Goal: Transaction & Acquisition: Purchase product/service

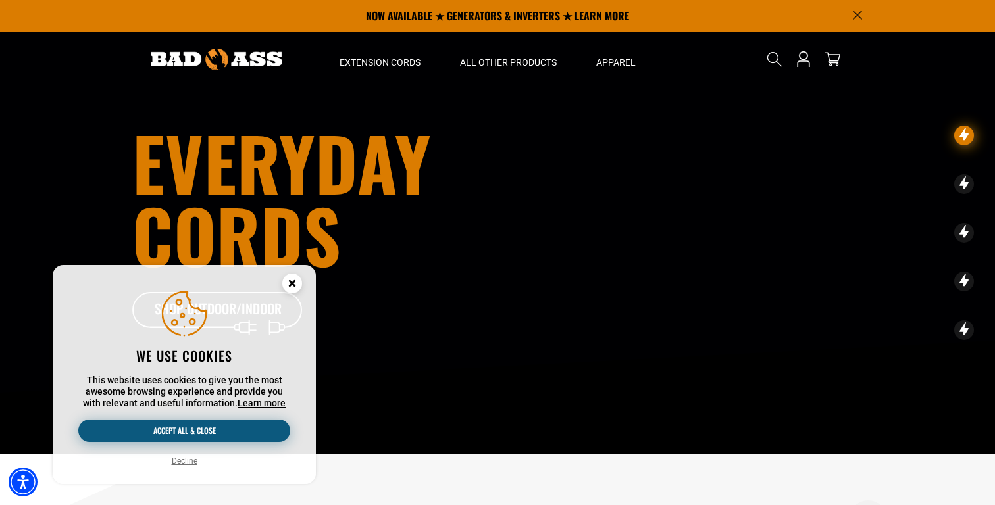
click at [205, 426] on button "Accept all & close" at bounding box center [184, 431] width 212 height 22
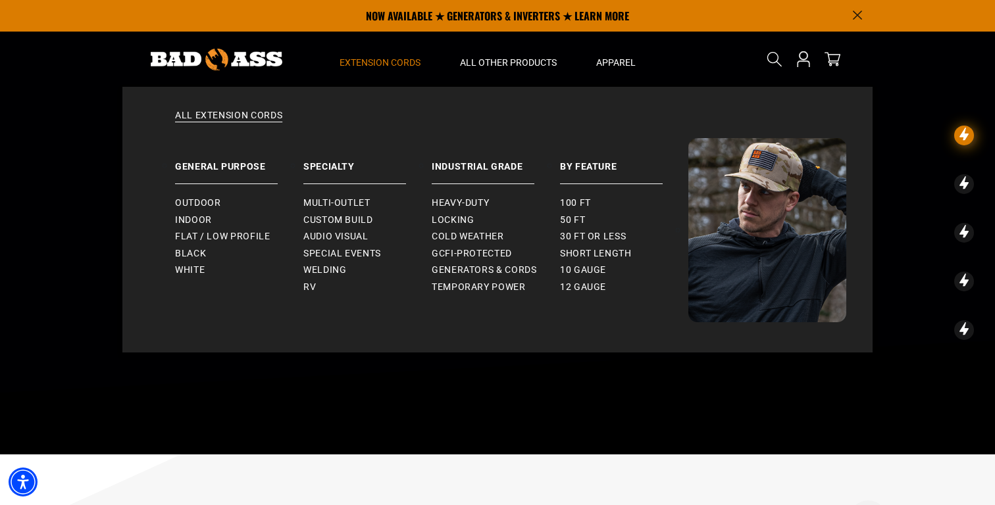
click at [408, 62] on span "Extension Cords" at bounding box center [379, 63] width 81 height 12
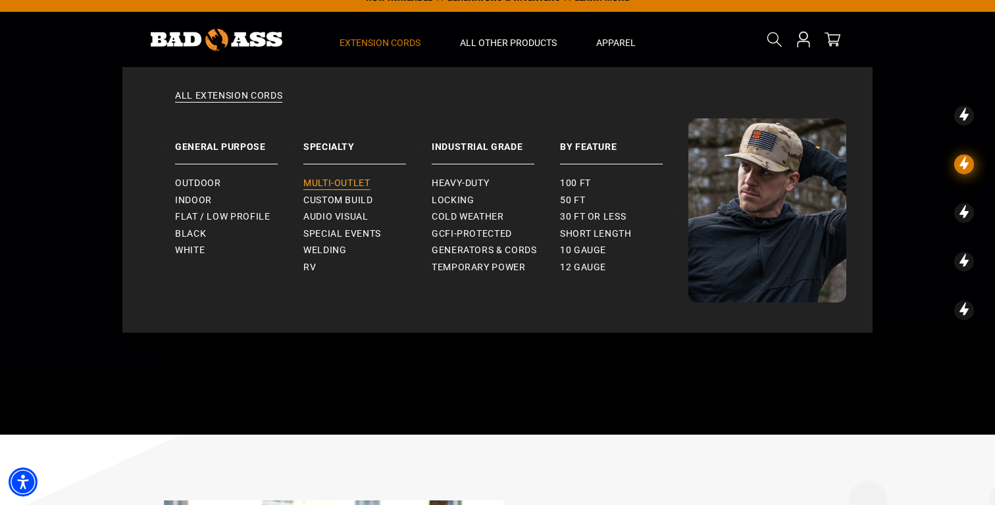
scroll to position [22, 0]
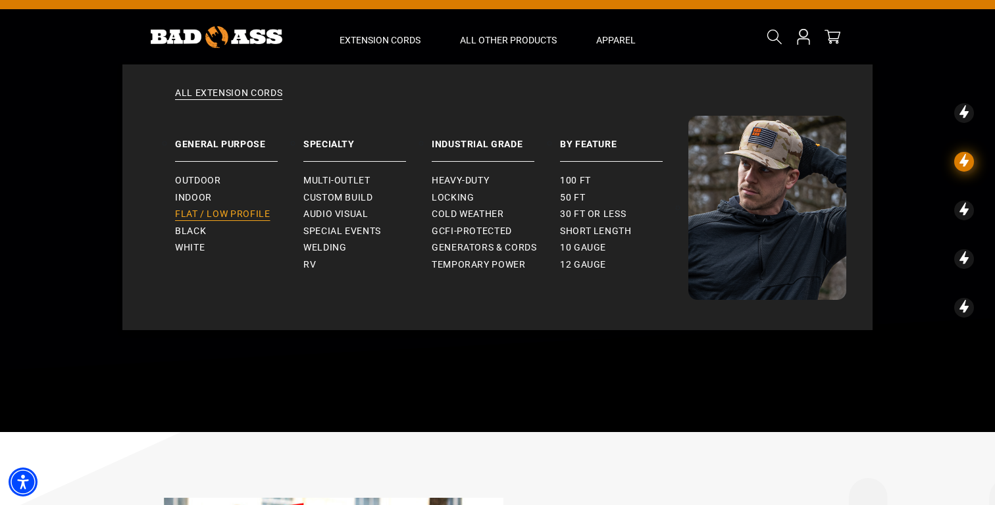
click at [211, 209] on span "Flat / Low Profile" at bounding box center [222, 215] width 95 height 12
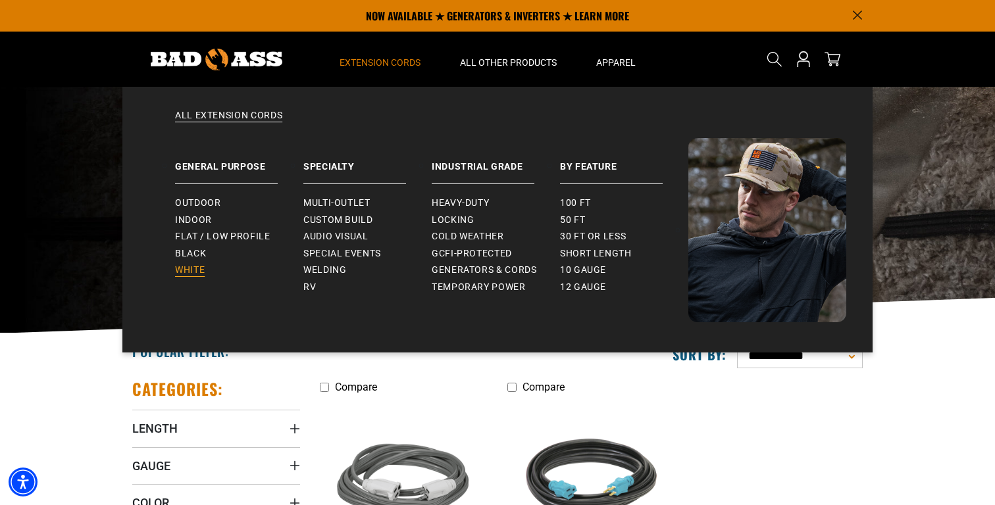
click at [207, 269] on link "White" at bounding box center [239, 270] width 128 height 17
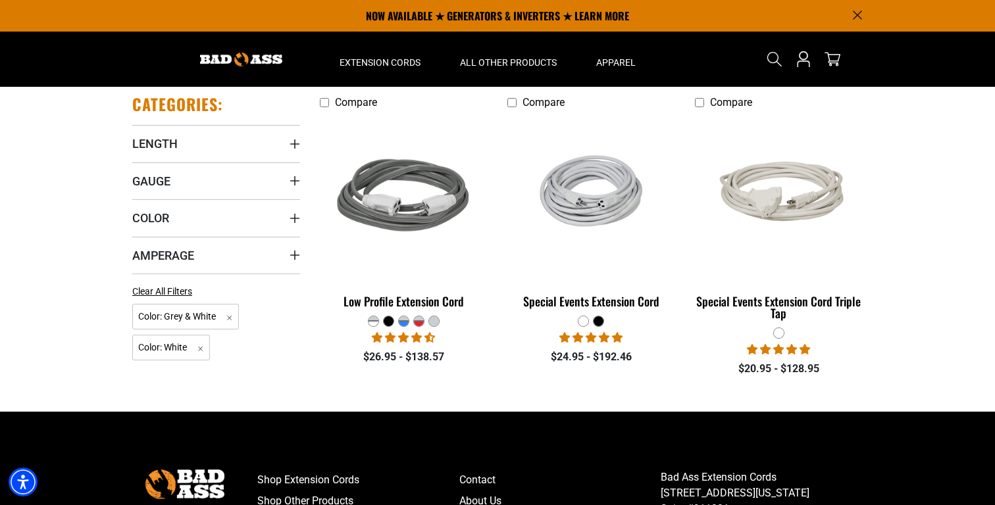
scroll to position [219, 0]
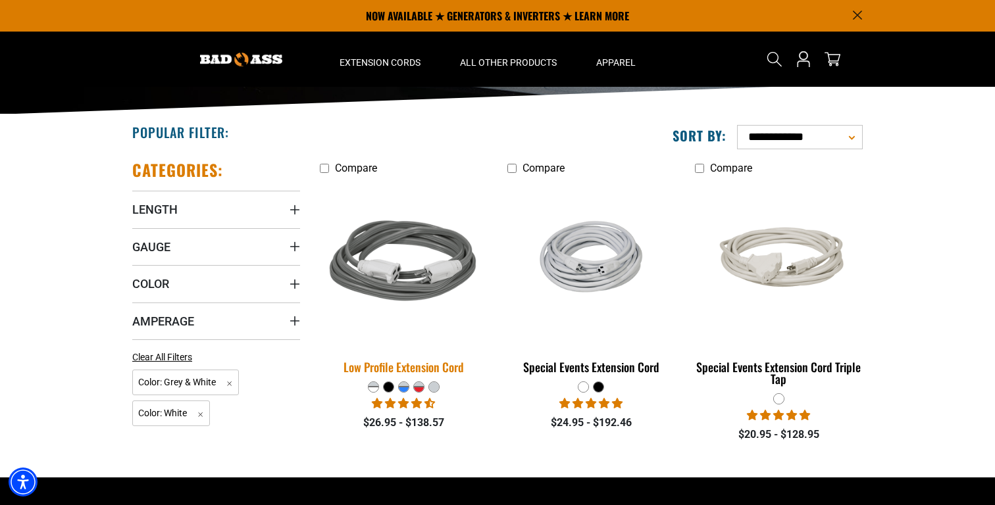
click at [412, 368] on div "Low Profile Extension Cord" at bounding box center [404, 367] width 168 height 12
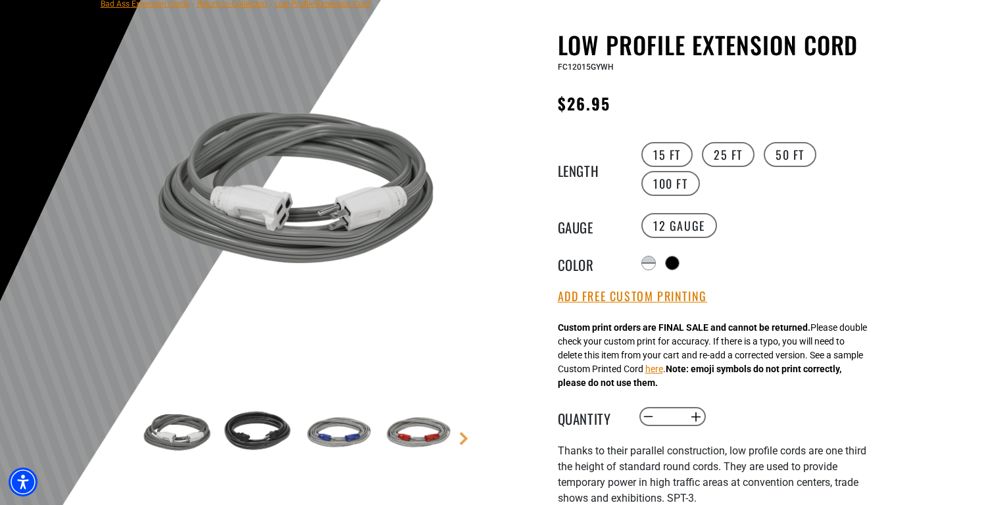
scroll to position [134, 0]
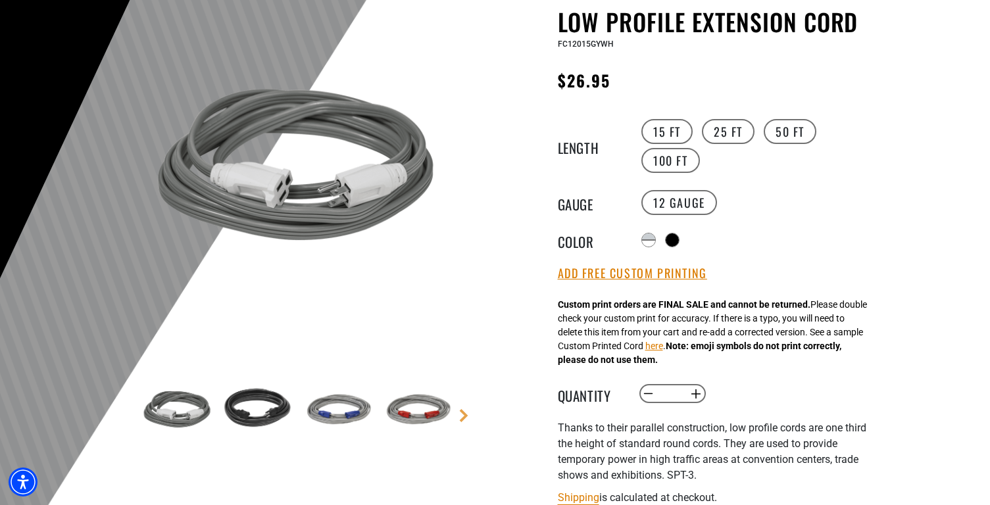
click at [418, 419] on img at bounding box center [416, 410] width 76 height 76
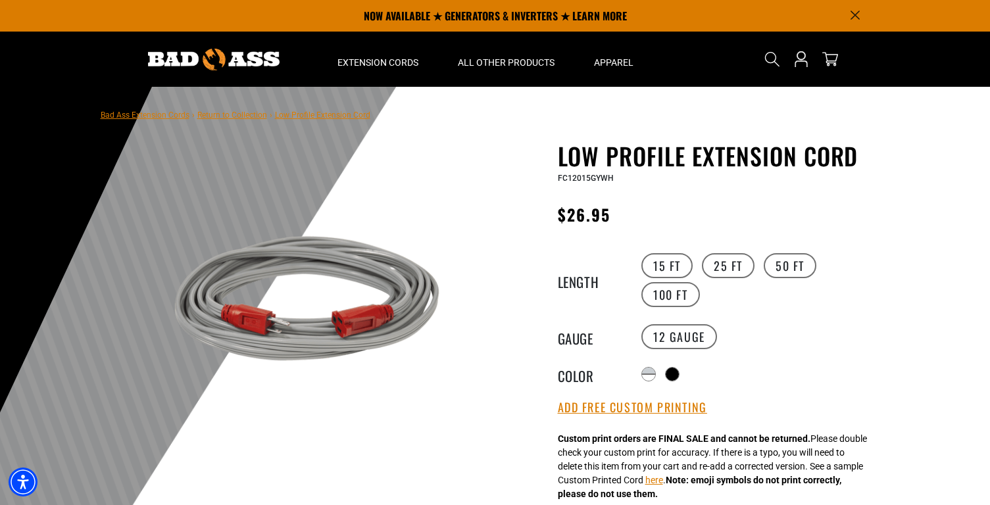
scroll to position [0, 0]
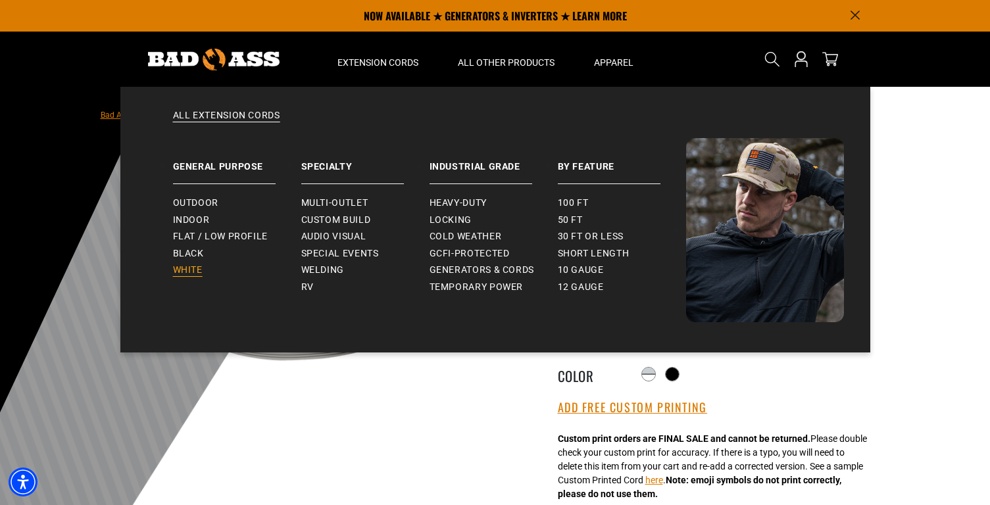
click at [201, 270] on span "White" at bounding box center [188, 270] width 30 height 12
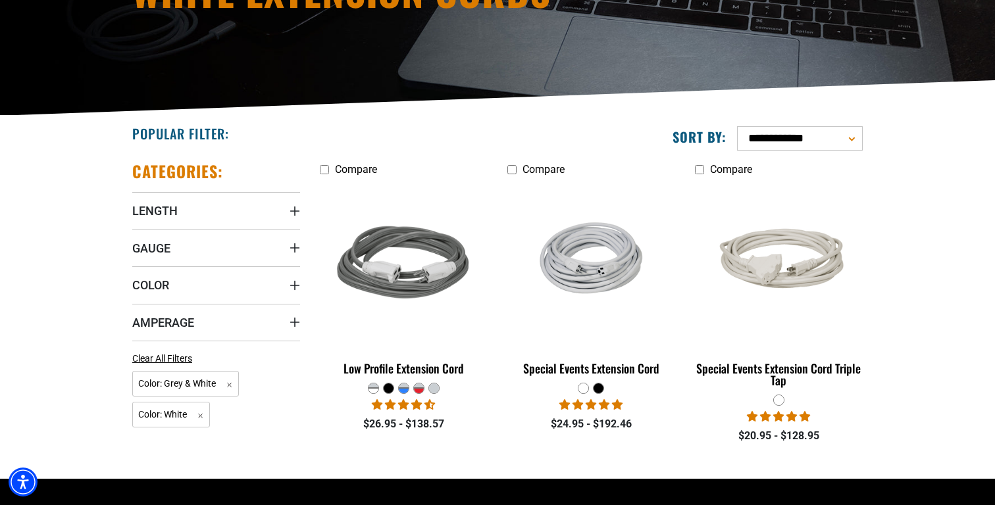
scroll to position [219, 0]
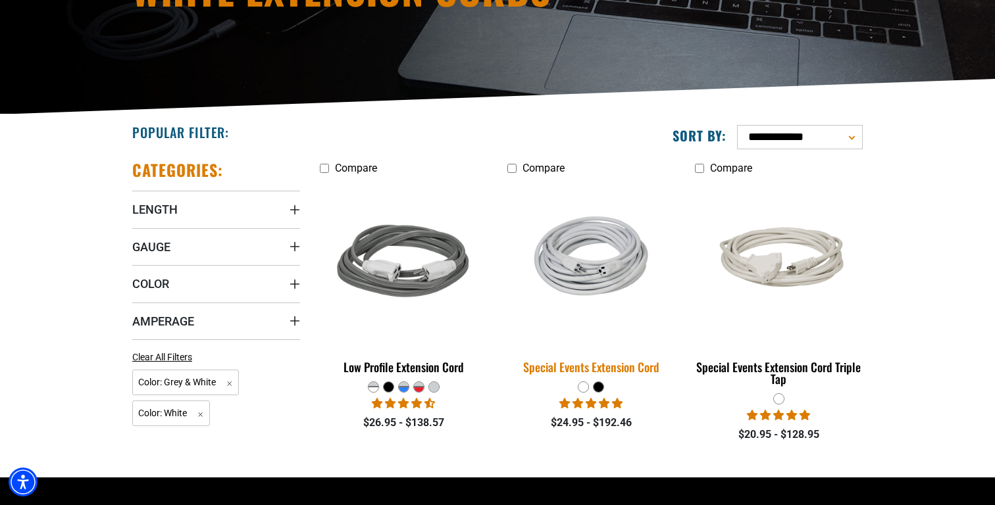
click at [596, 282] on img at bounding box center [591, 263] width 184 height 121
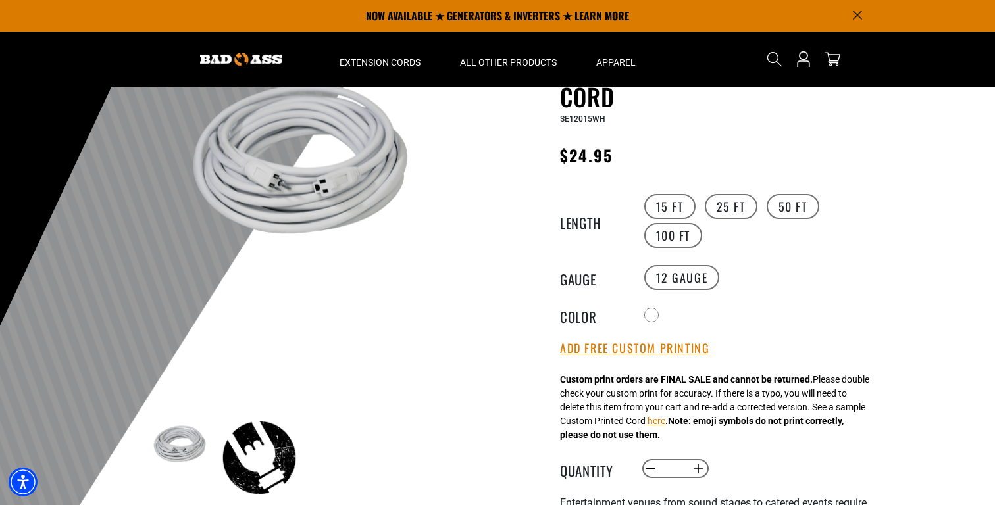
scroll to position [59, 0]
